Goal: Information Seeking & Learning: Learn about a topic

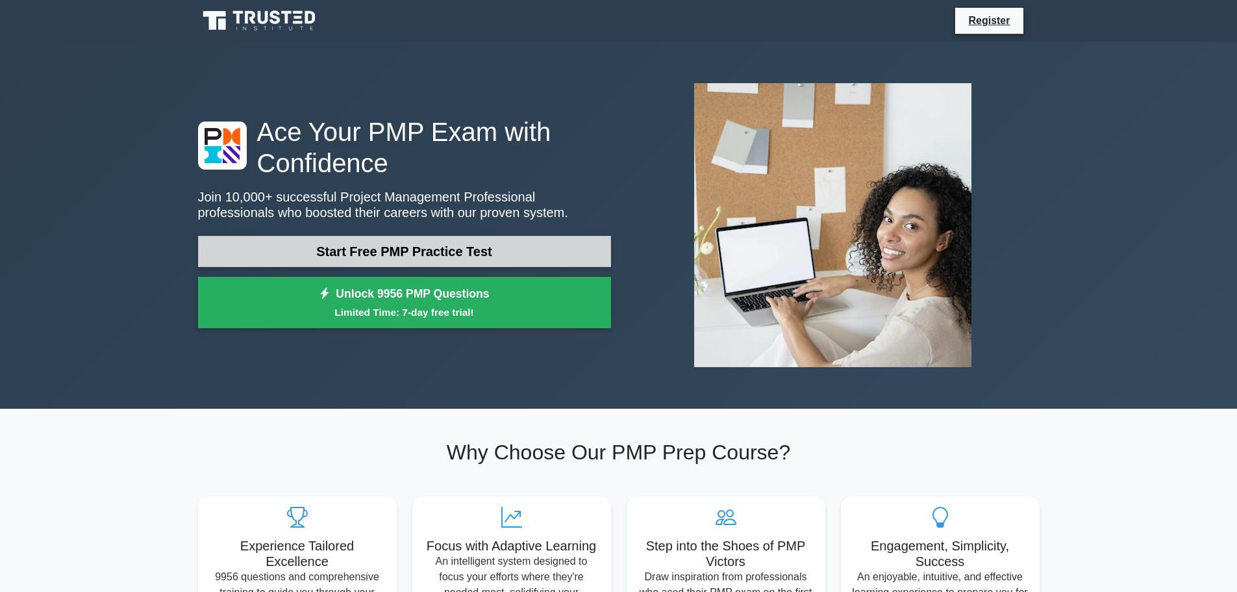
click at [563, 252] on link "Start Free PMP Practice Test" at bounding box center [404, 251] width 413 height 31
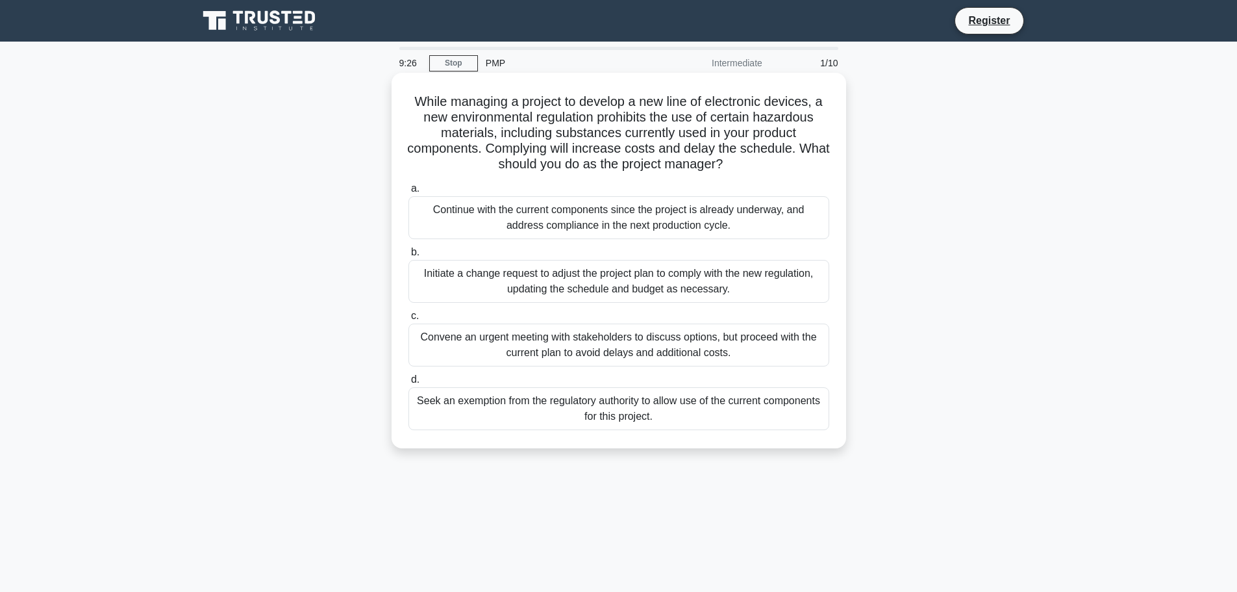
click at [624, 286] on div "Initiate a change request to adjust the project plan to comply with the new reg…" at bounding box center [619, 281] width 421 height 43
click at [677, 293] on div "Initiate a change request to adjust the project plan to comply with the new reg…" at bounding box center [619, 281] width 421 height 43
click at [409, 257] on input "b. Initiate a change request to adjust the project plan to comply with the new …" at bounding box center [409, 252] width 0 height 8
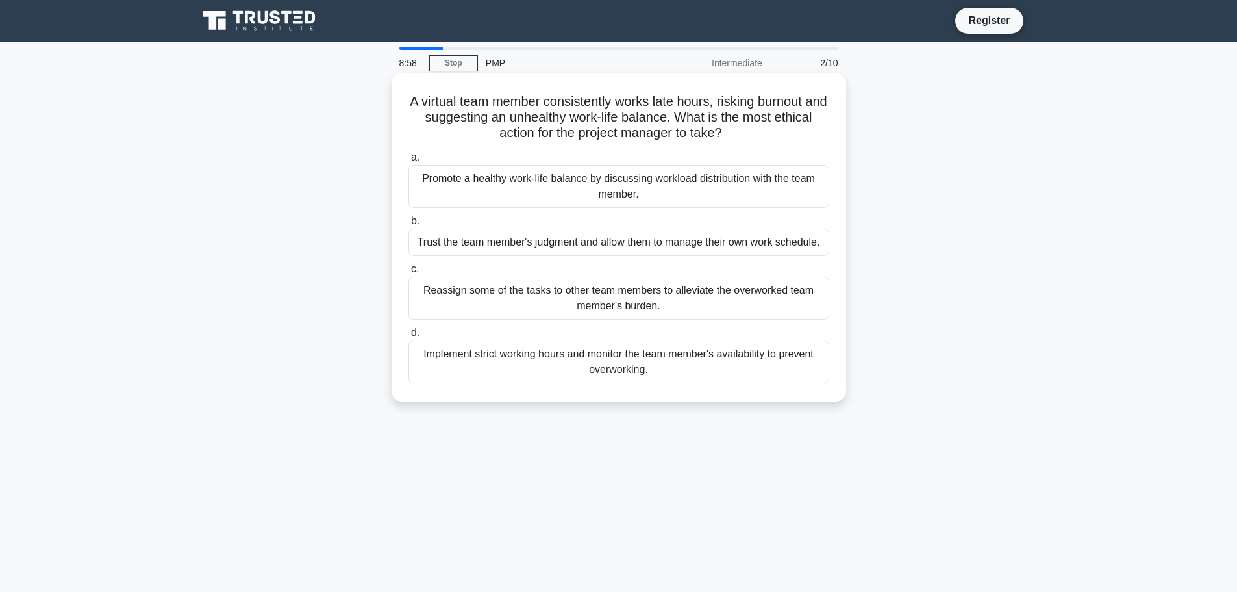
click at [648, 293] on div "Reassign some of the tasks to other team members to alleviate the overworked te…" at bounding box center [619, 298] width 421 height 43
click at [409, 273] on input "c. Reassign some of the tasks to other team members to alleviate the overworked…" at bounding box center [409, 269] width 0 height 8
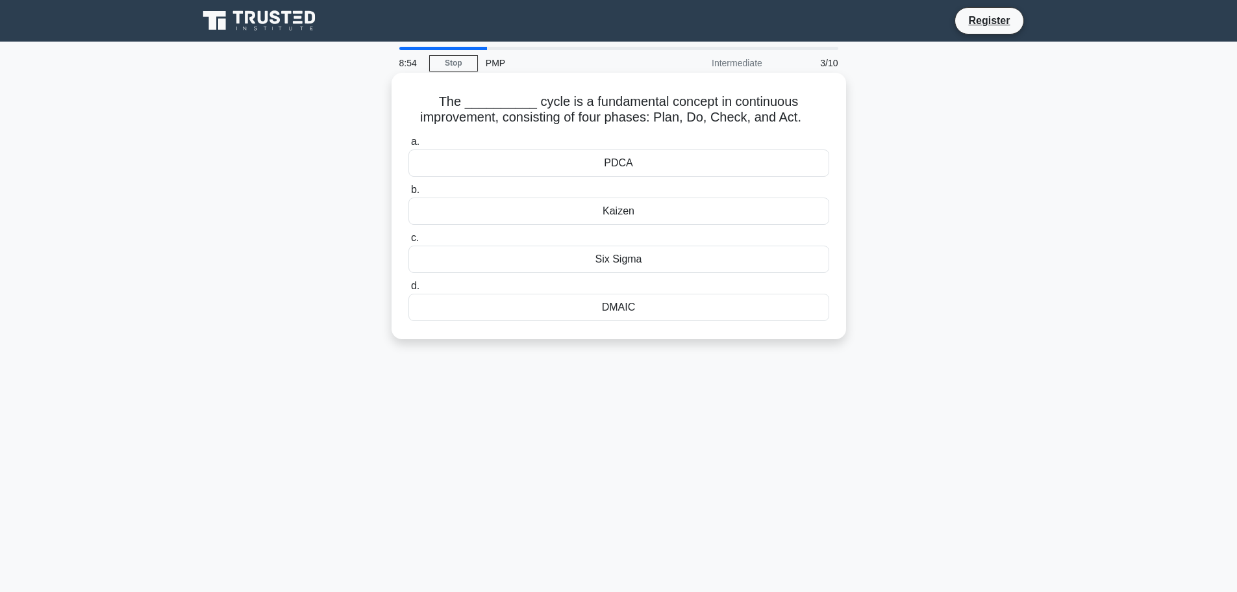
click at [634, 165] on div "PDCA" at bounding box center [619, 162] width 421 height 27
click at [409, 146] on input "a. PDCA" at bounding box center [409, 142] width 0 height 8
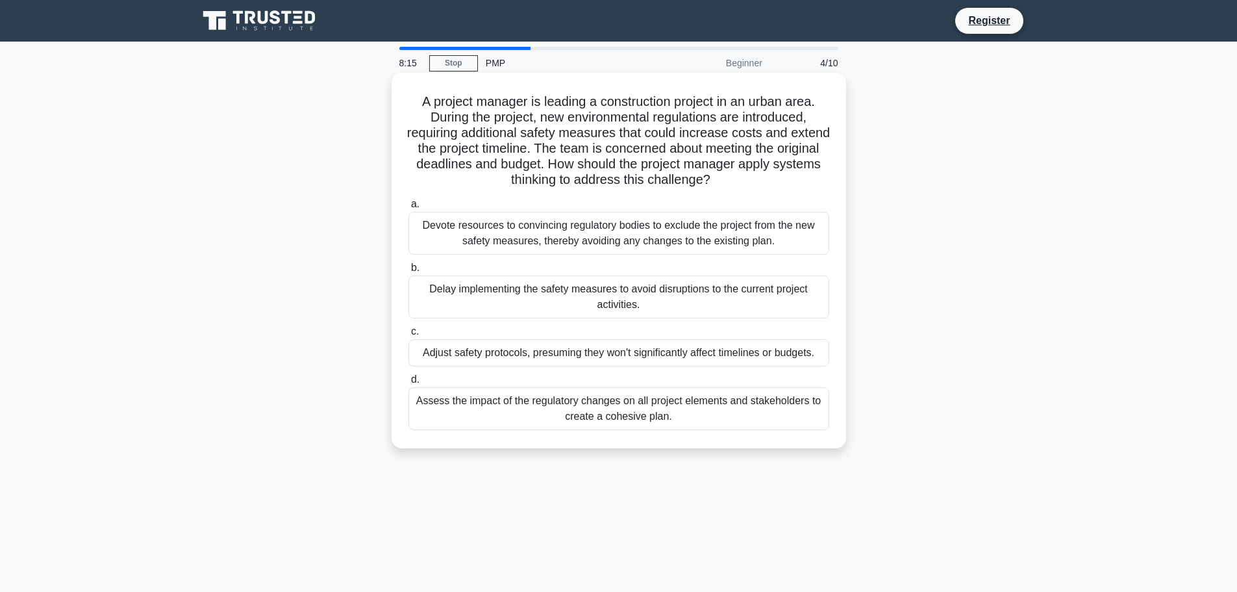
click at [668, 407] on div "Assess the impact of the regulatory changes on all project elements and stakeho…" at bounding box center [619, 408] width 421 height 43
click at [409, 384] on input "d. Assess the impact of the regulatory changes on all project elements and stak…" at bounding box center [409, 379] width 0 height 8
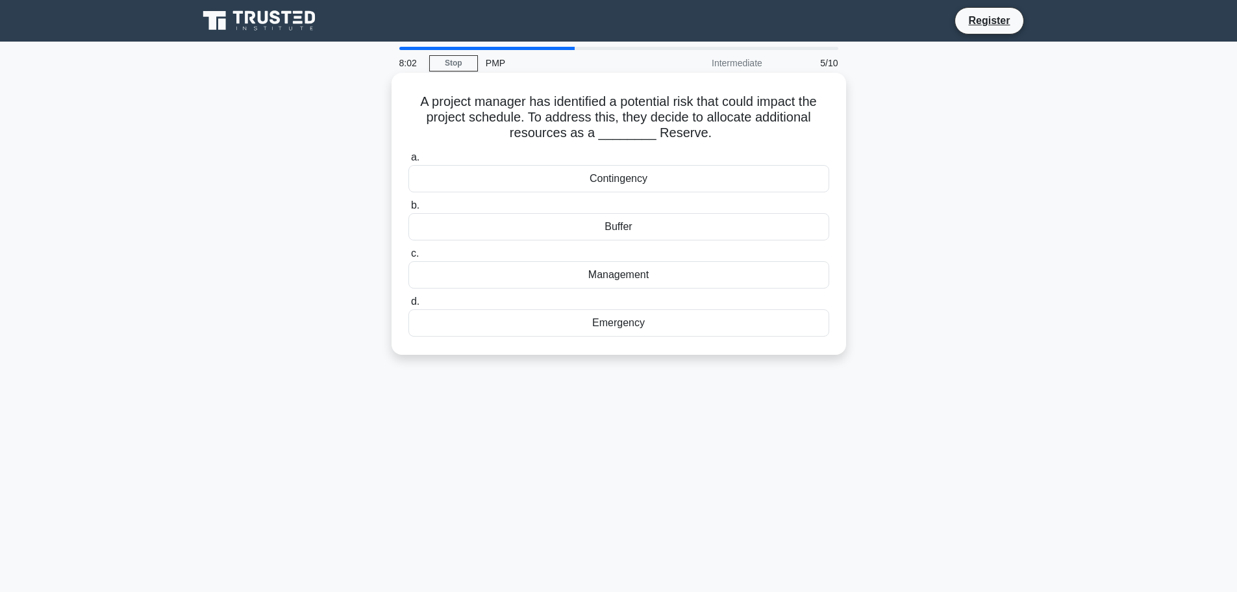
click at [645, 182] on div "Contingency" at bounding box center [619, 178] width 421 height 27
click at [409, 162] on input "a. Contingency" at bounding box center [409, 157] width 0 height 8
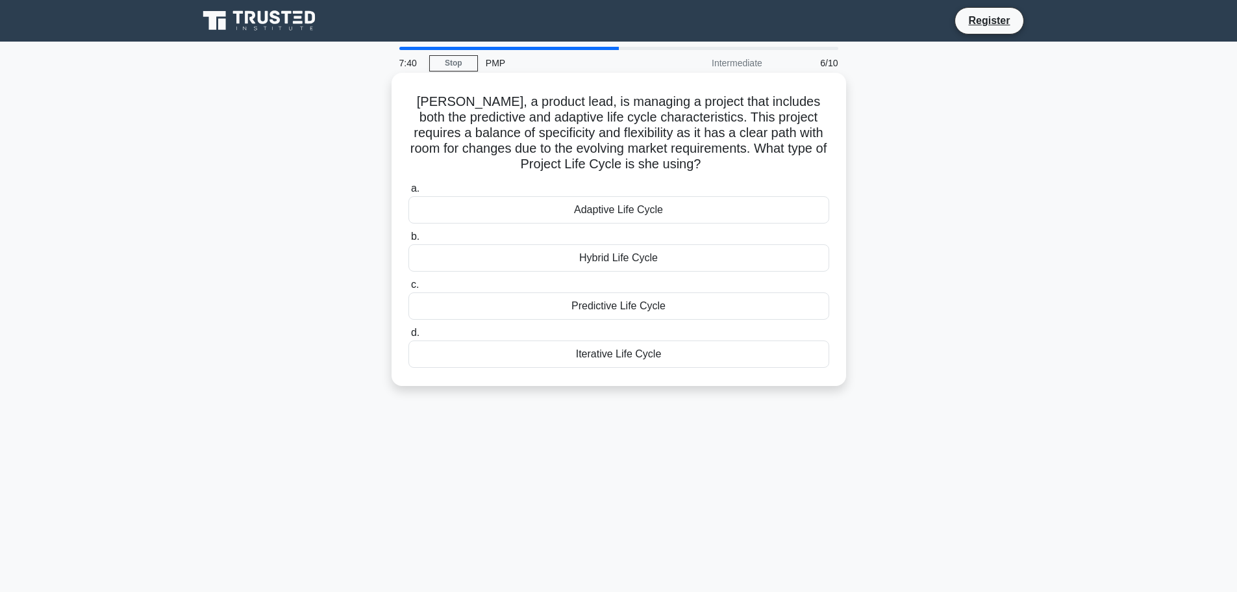
click at [623, 257] on div "Hybrid Life Cycle" at bounding box center [619, 257] width 421 height 27
click at [409, 241] on input "b. Hybrid Life Cycle" at bounding box center [409, 237] width 0 height 8
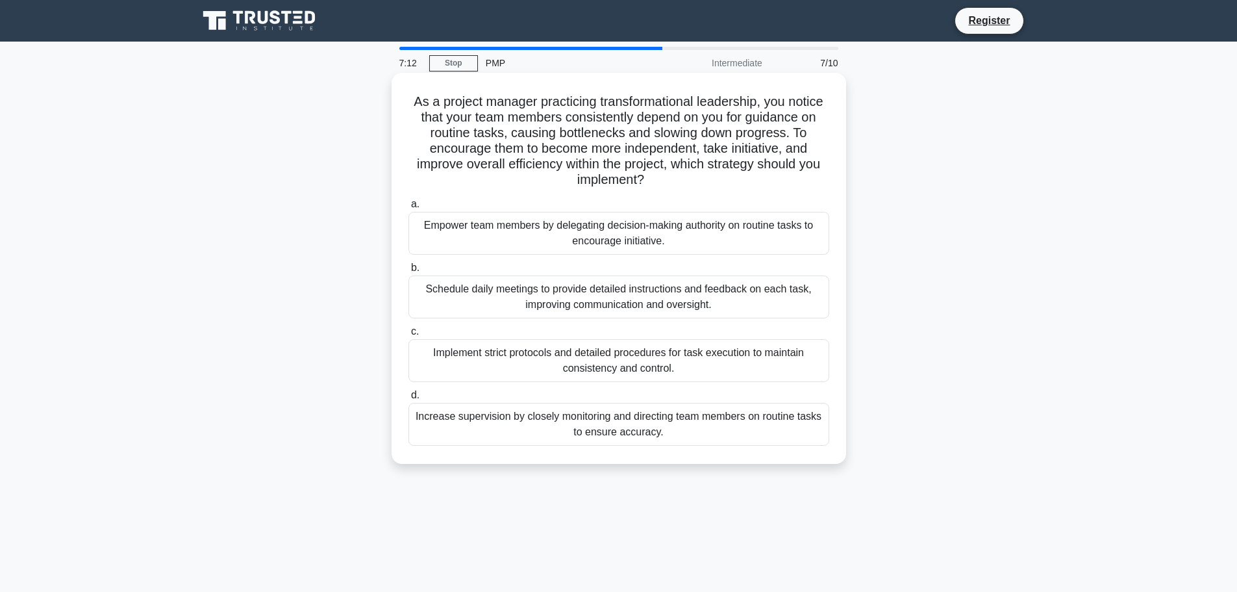
click at [716, 237] on div "Empower team members by delegating decision-making authority on routine tasks t…" at bounding box center [619, 233] width 421 height 43
click at [409, 208] on input "a. Empower team members by delegating decision-making authority on routine task…" at bounding box center [409, 204] width 0 height 8
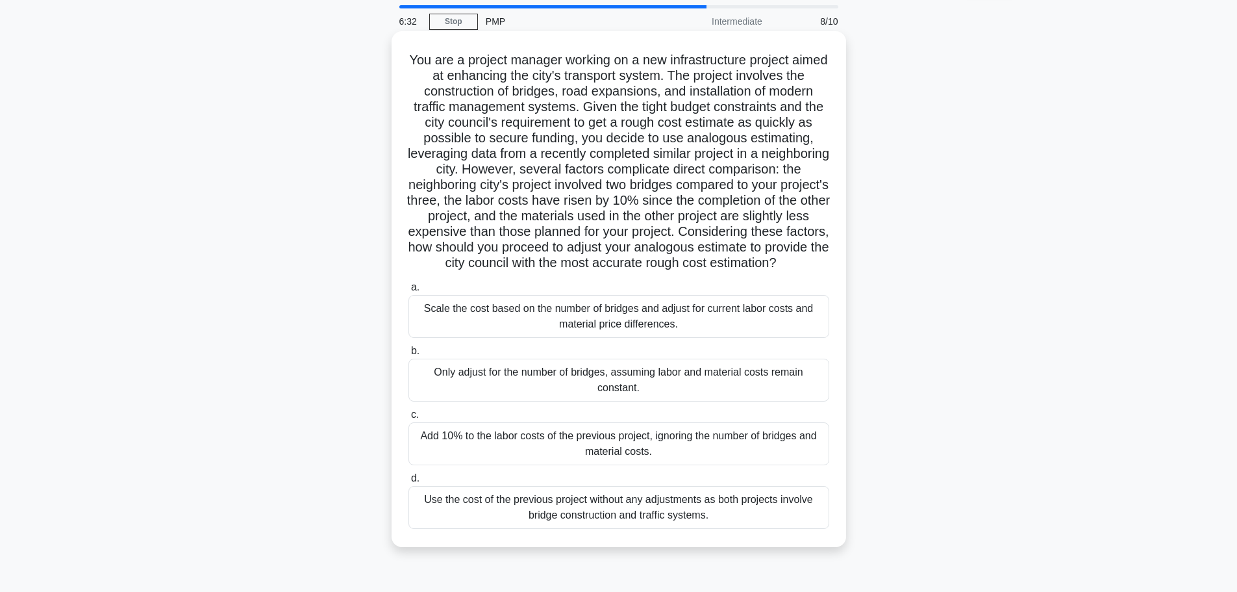
scroll to position [65, 0]
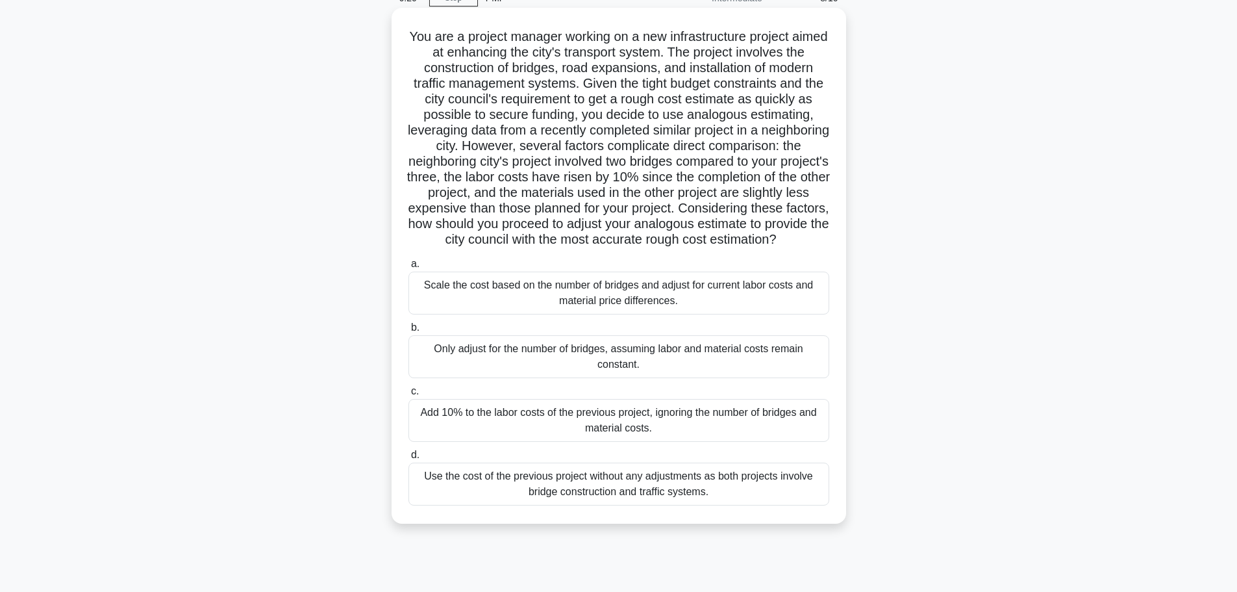
click at [615, 304] on div "Scale the cost based on the number of bridges and adjust for current labor cost…" at bounding box center [619, 292] width 421 height 43
click at [409, 268] on input "a. Scale the cost based on the number of bridges and adjust for current labor c…" at bounding box center [409, 264] width 0 height 8
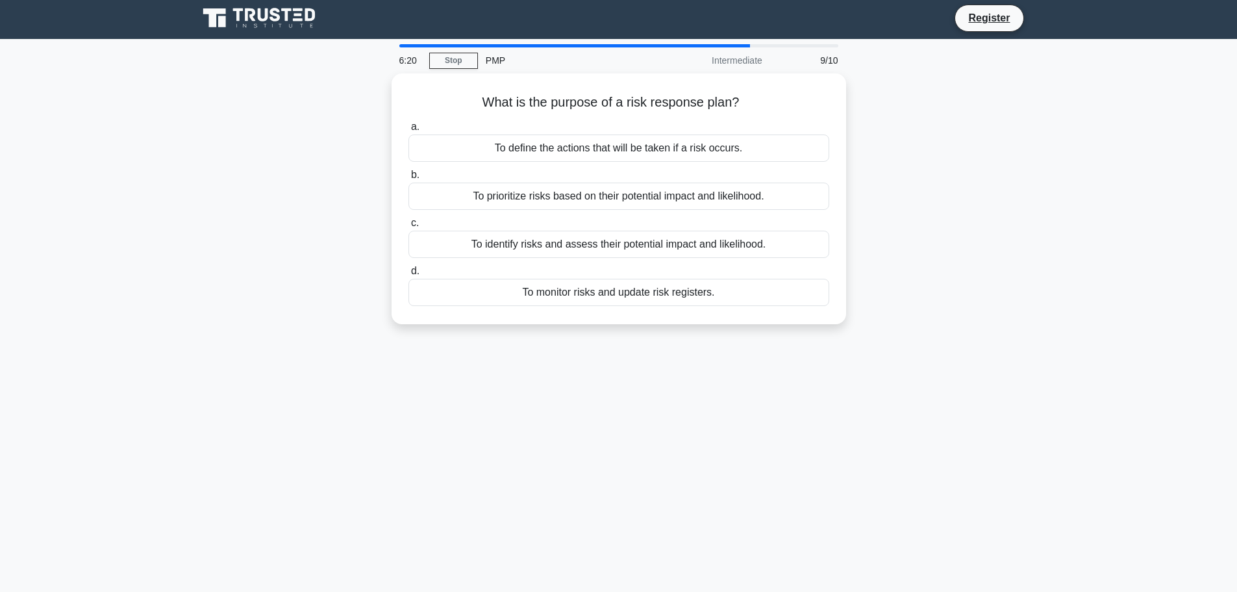
scroll to position [0, 0]
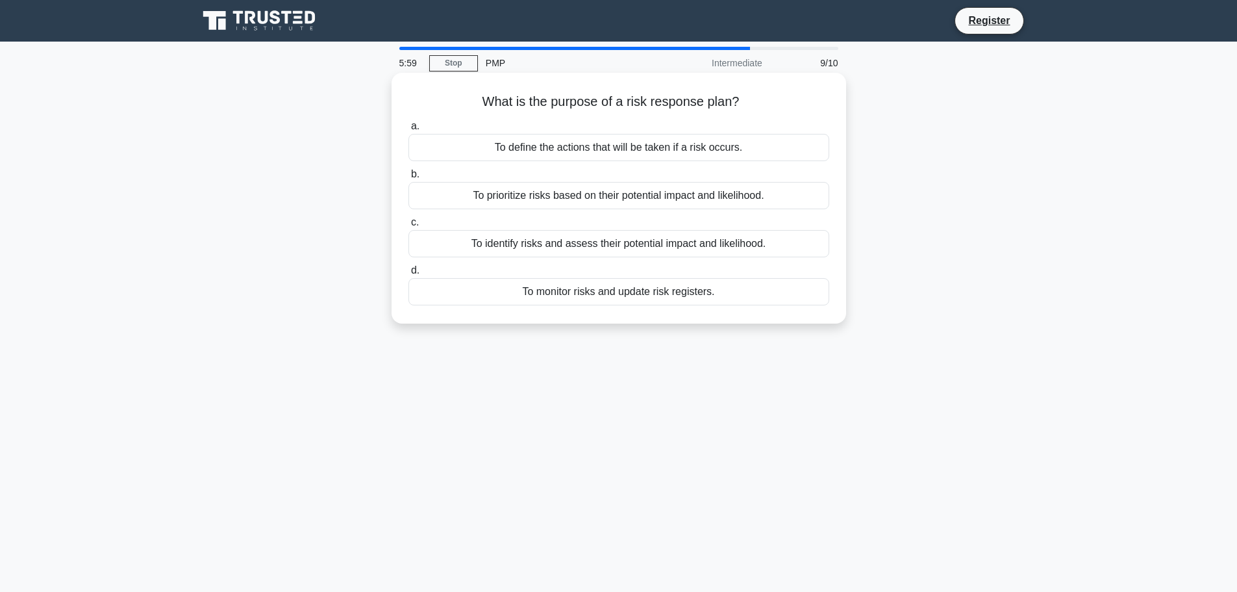
click at [627, 151] on div "To define the actions that will be taken if a risk occurs." at bounding box center [619, 147] width 421 height 27
click at [409, 131] on input "a. To define the actions that will be taken if a risk occurs." at bounding box center [409, 126] width 0 height 8
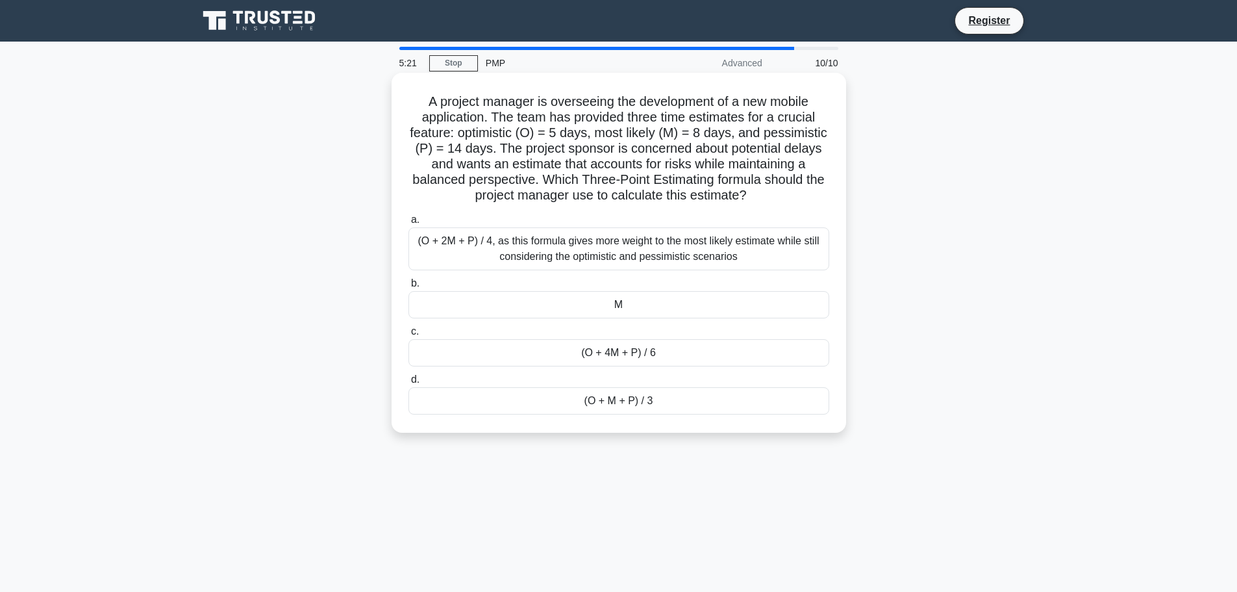
click at [620, 256] on div "(O + 2M + P) / 4, as this formula gives more weight to the most likely estimate…" at bounding box center [619, 248] width 421 height 43
click at [409, 224] on input "a. (O + 2M + P) / 4, as this formula gives more weight to the most likely estim…" at bounding box center [409, 220] width 0 height 8
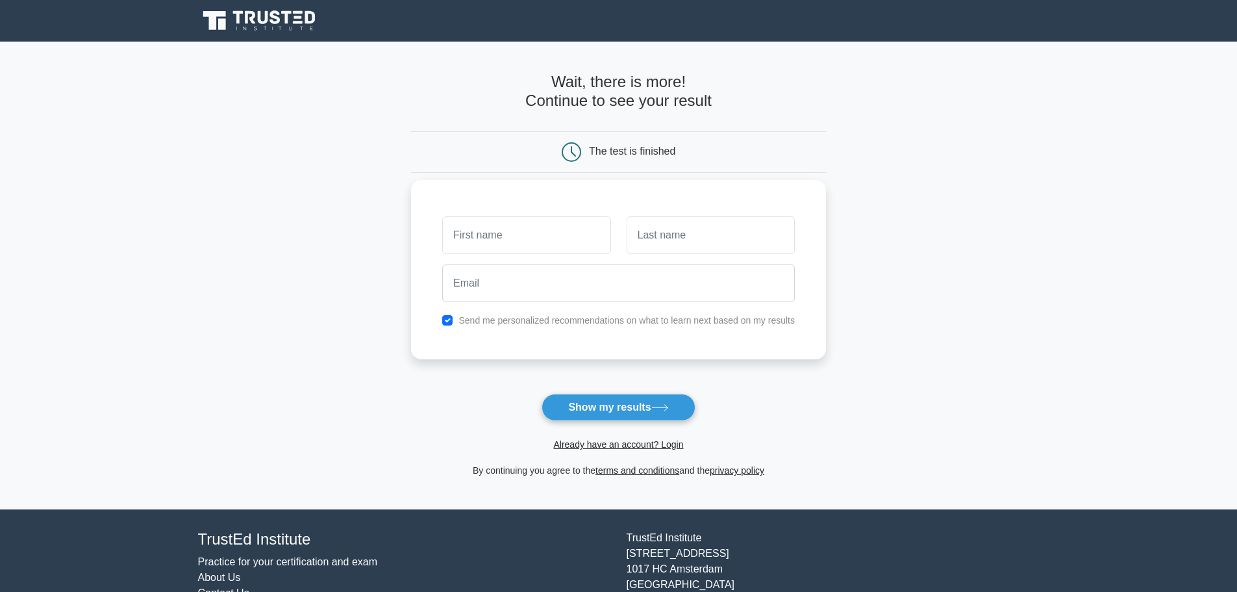
click at [544, 229] on input "text" at bounding box center [526, 235] width 168 height 38
type input "Rajath"
type input "Chandran"
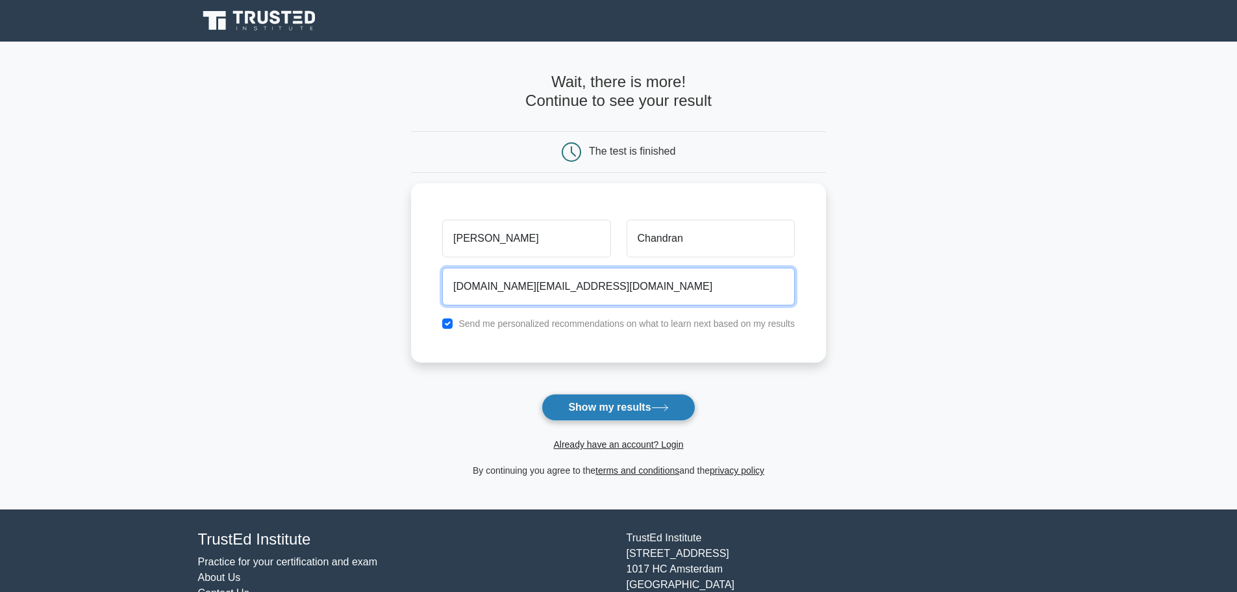
type input "rajathchandran.in@gmail.com"
click at [634, 412] on button "Show my results" at bounding box center [618, 407] width 153 height 27
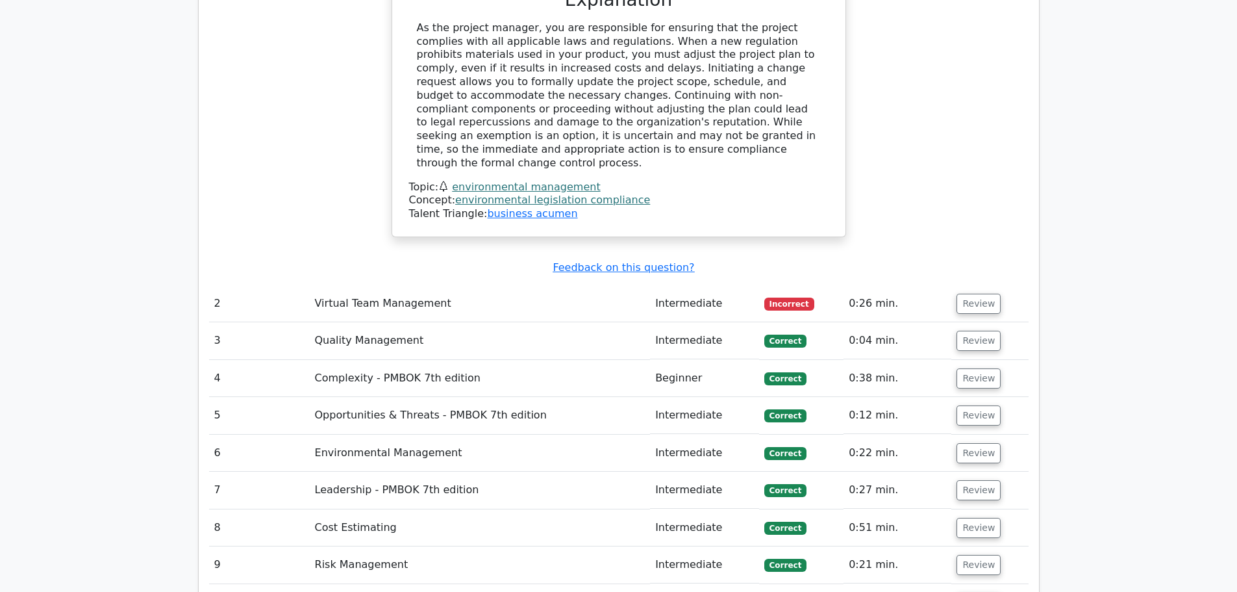
scroll to position [1624, 0]
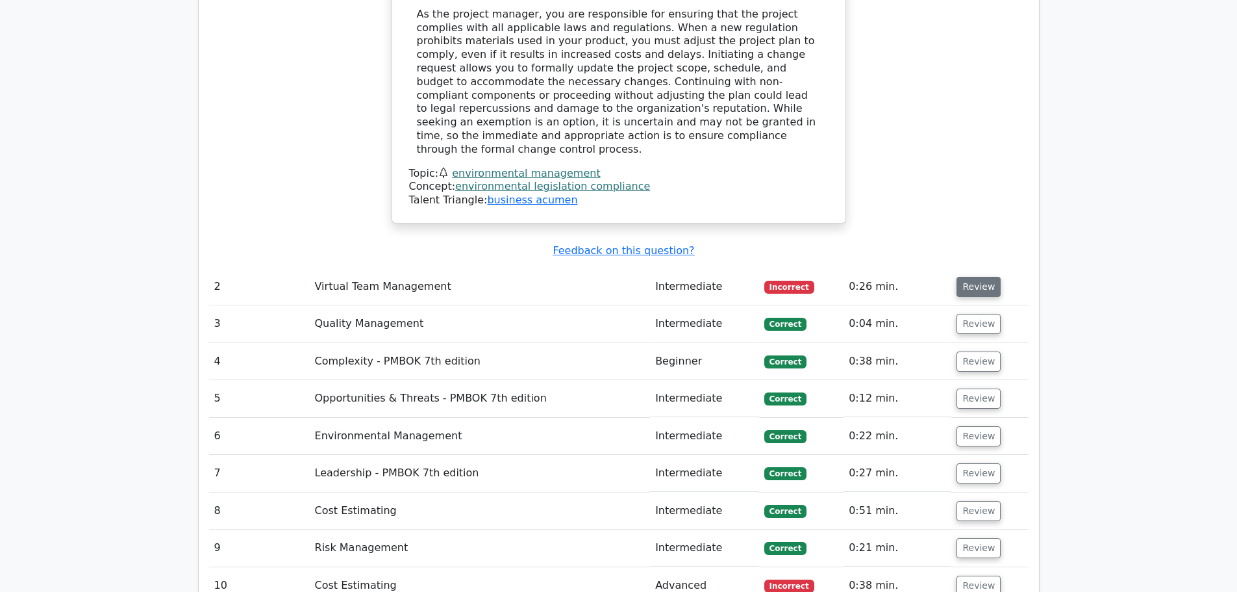
click at [977, 277] on button "Review" at bounding box center [979, 287] width 44 height 20
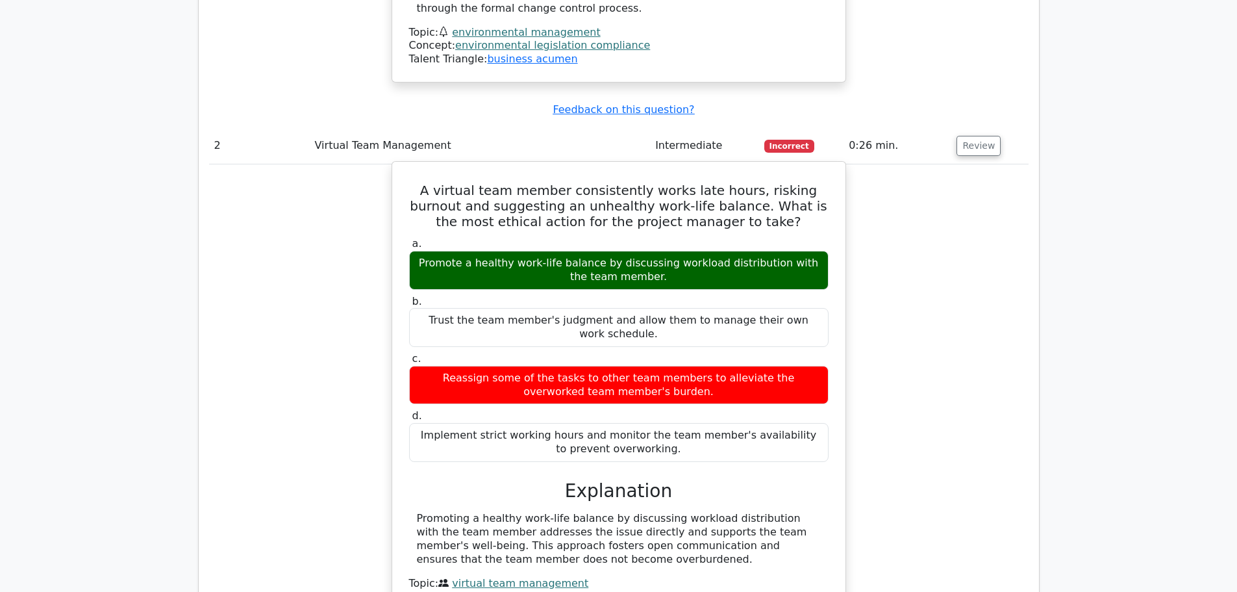
scroll to position [2143, 0]
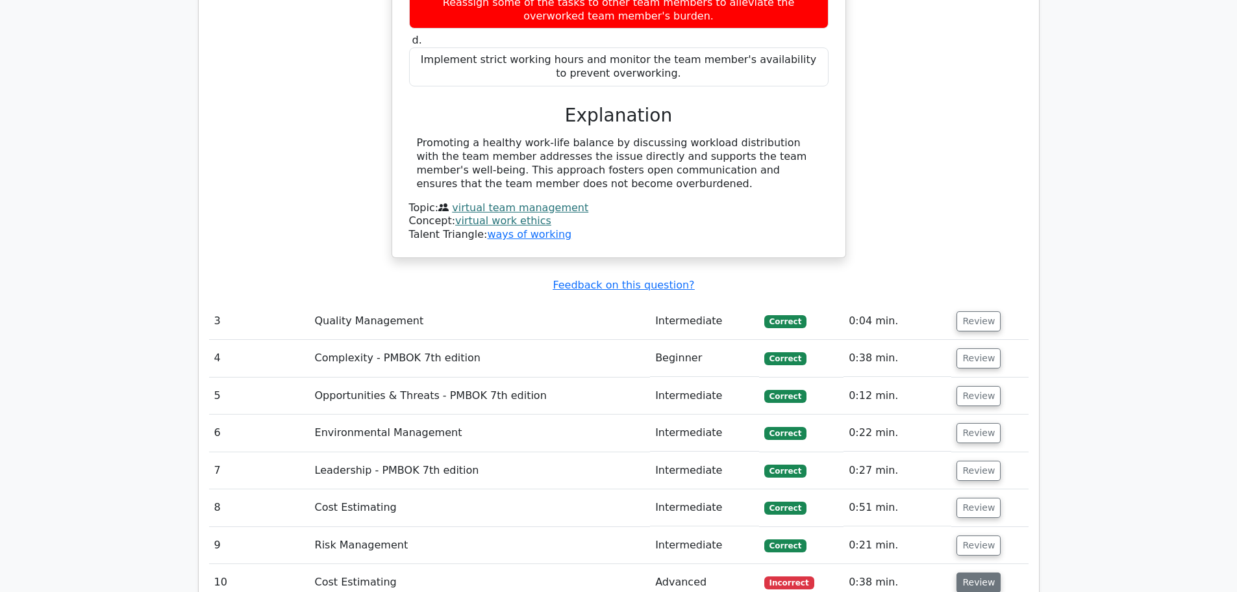
click at [962, 572] on button "Review" at bounding box center [979, 582] width 44 height 20
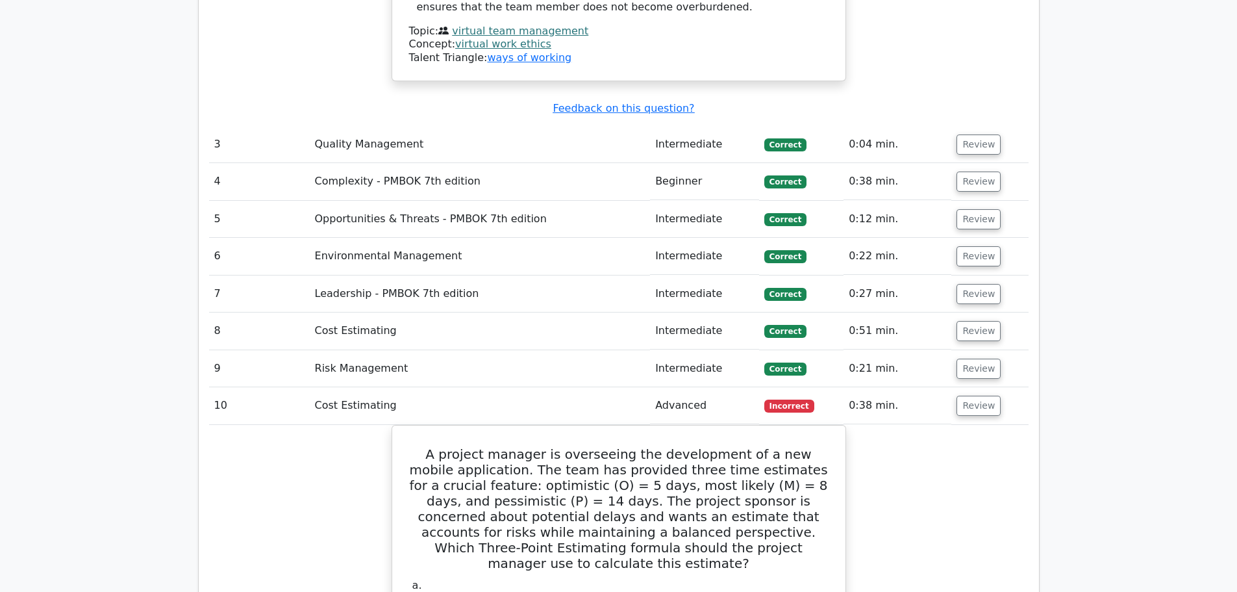
scroll to position [2208, 0]
